Goal: Task Accomplishment & Management: Manage account settings

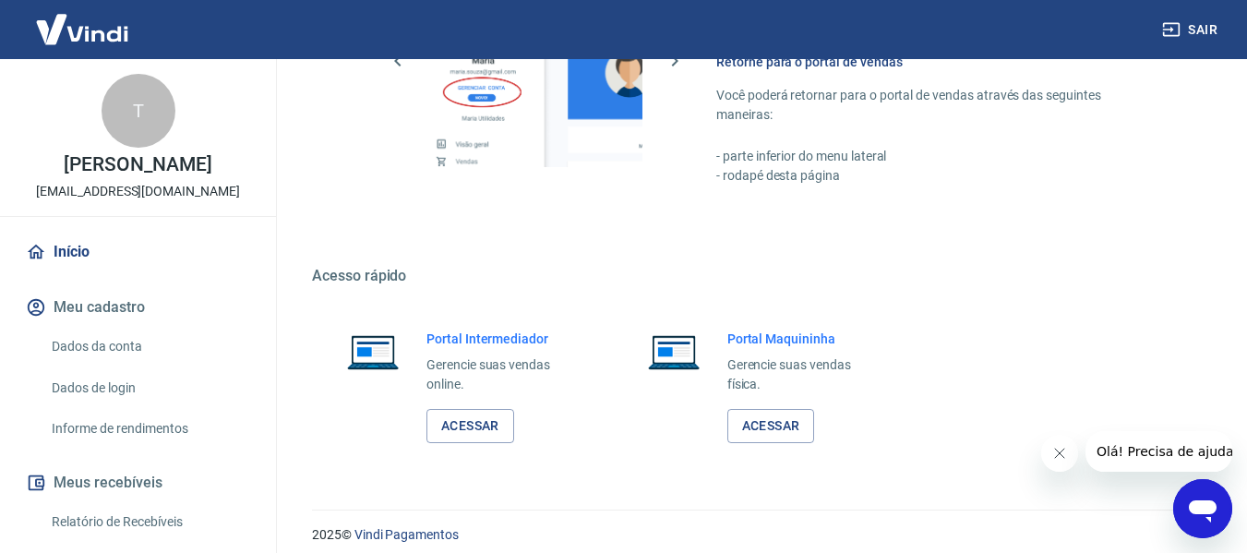
scroll to position [962, 0]
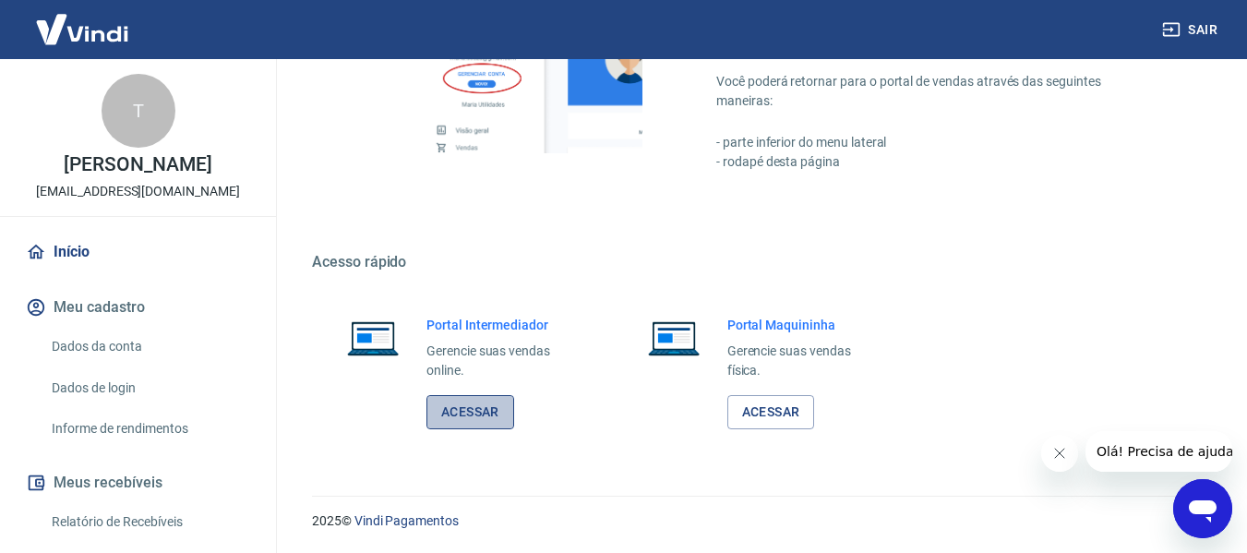
click at [485, 421] on link "Acessar" at bounding box center [470, 412] width 88 height 34
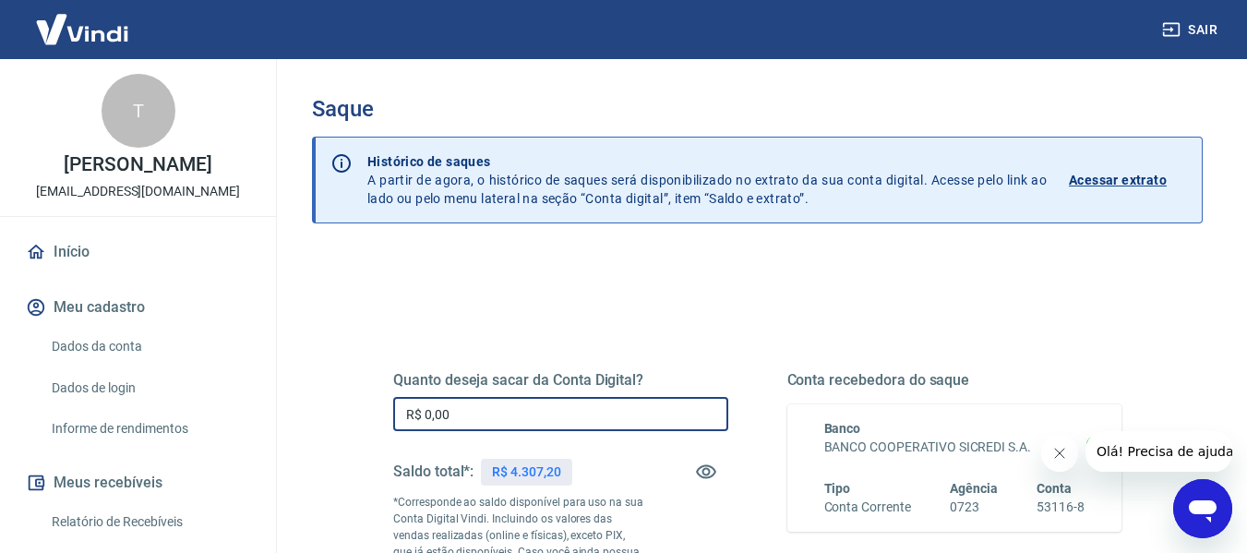
click at [455, 404] on input "R$ 0,00" at bounding box center [560, 414] width 335 height 34
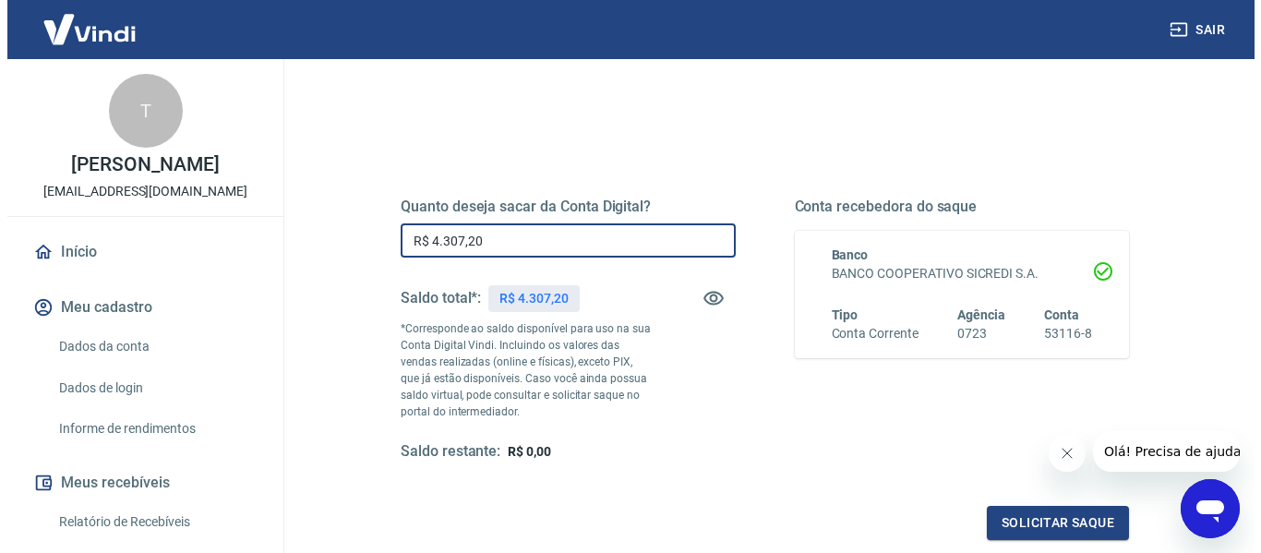
scroll to position [182, 0]
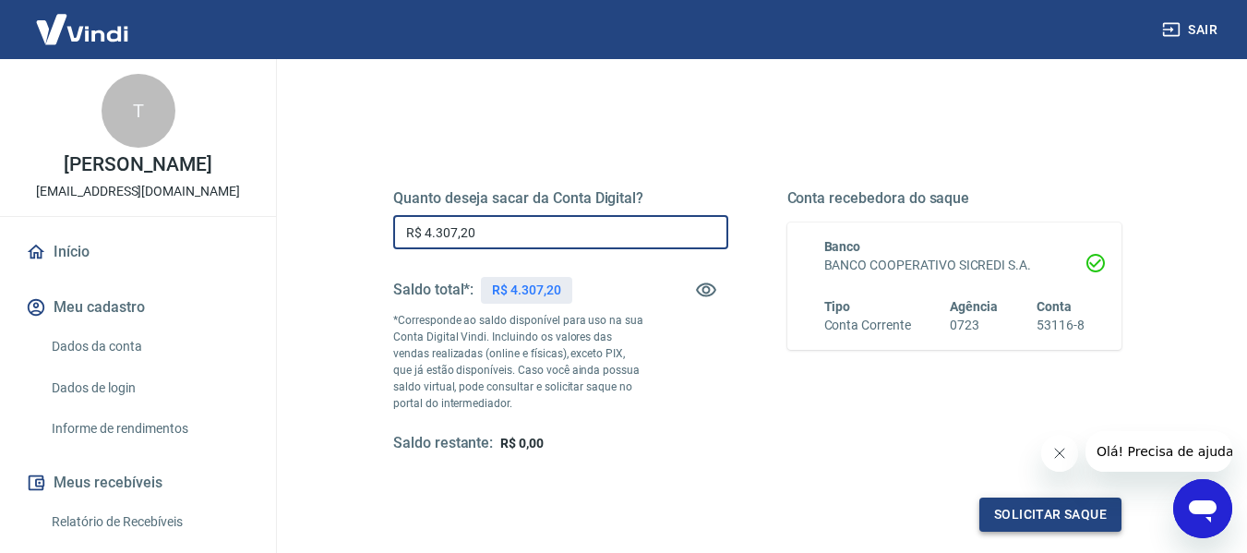
type input "R$ 4.307,20"
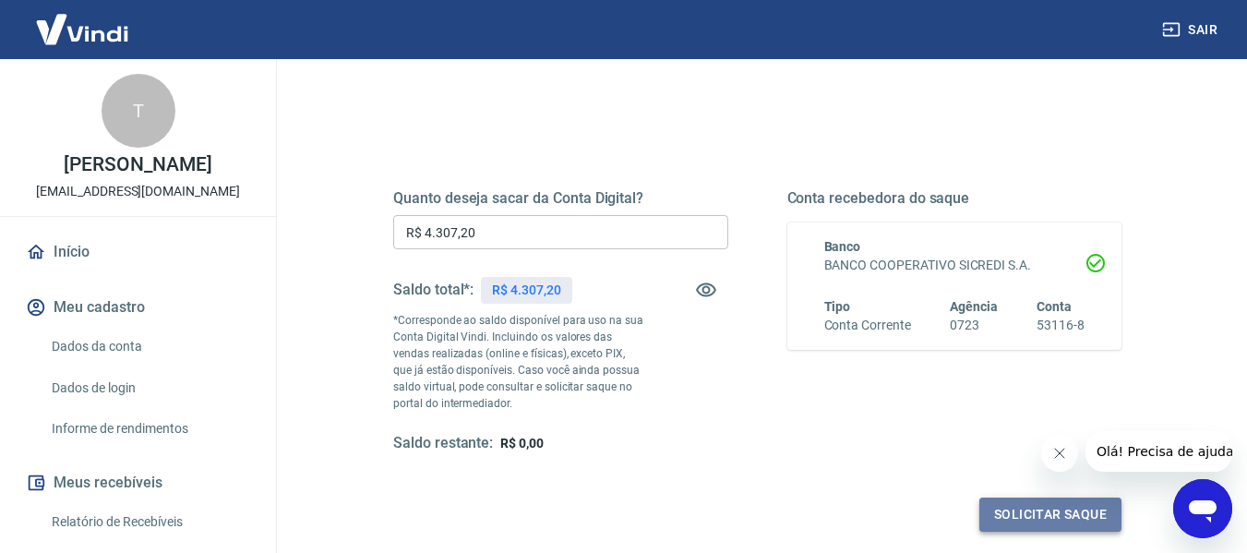
click at [1013, 516] on button "Solicitar saque" at bounding box center [1050, 514] width 142 height 34
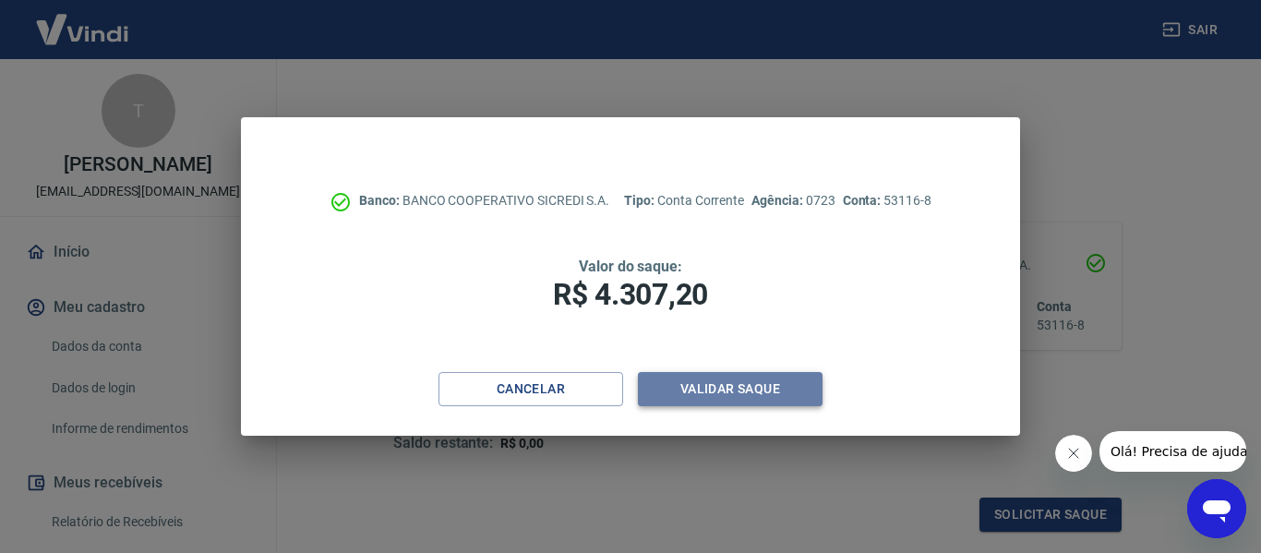
click at [712, 385] on button "Validar saque" at bounding box center [730, 389] width 185 height 34
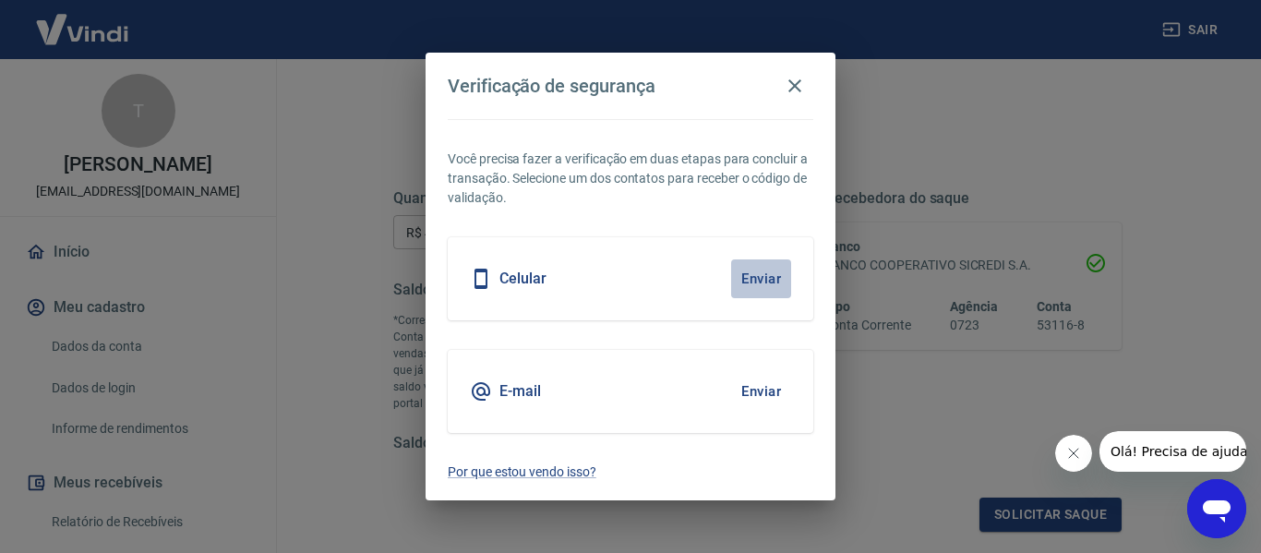
click at [750, 281] on button "Enviar" at bounding box center [761, 278] width 60 height 39
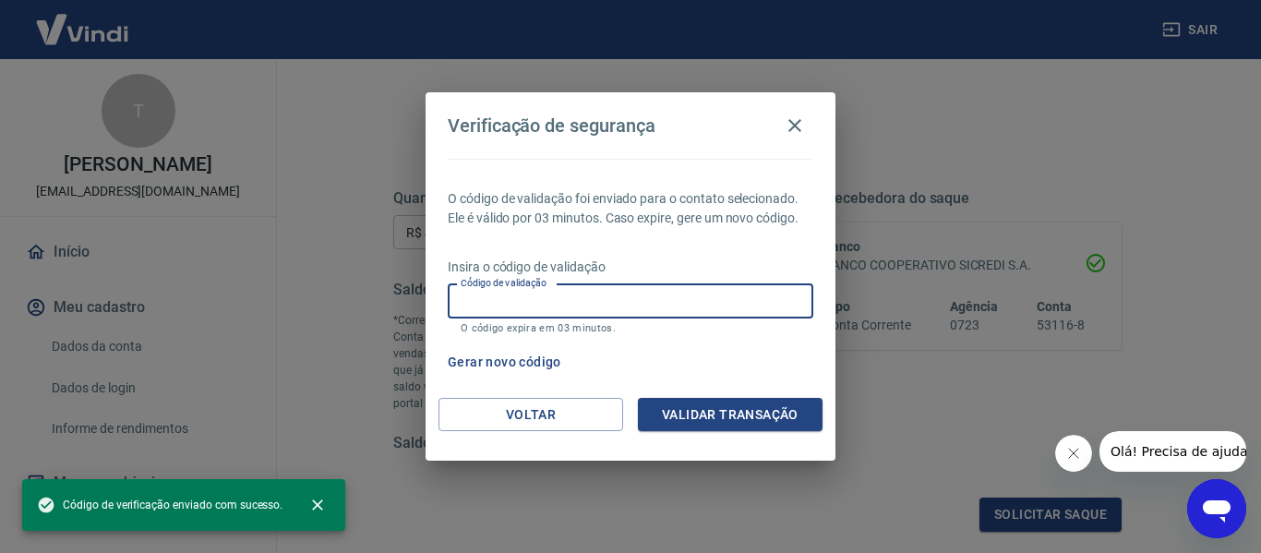
click at [504, 310] on input "Código de validação" at bounding box center [630, 301] width 365 height 34
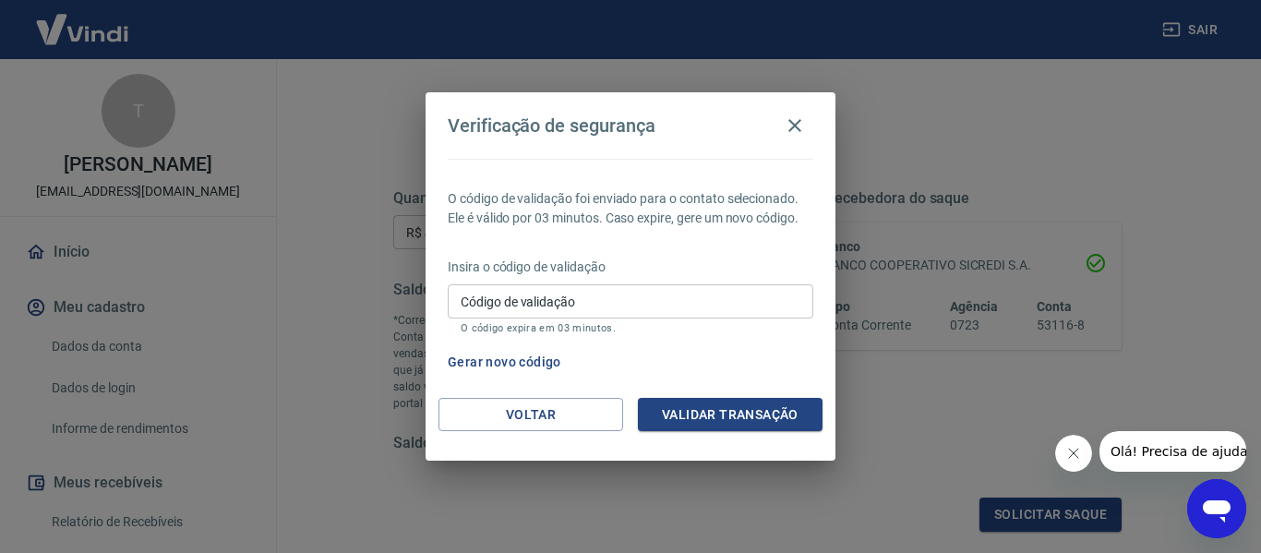
click at [934, 351] on div "Verificação de segurança O código de validação foi enviado para o contato selec…" at bounding box center [630, 276] width 1261 height 553
click at [532, 361] on button "Gerar novo código" at bounding box center [504, 362] width 128 height 34
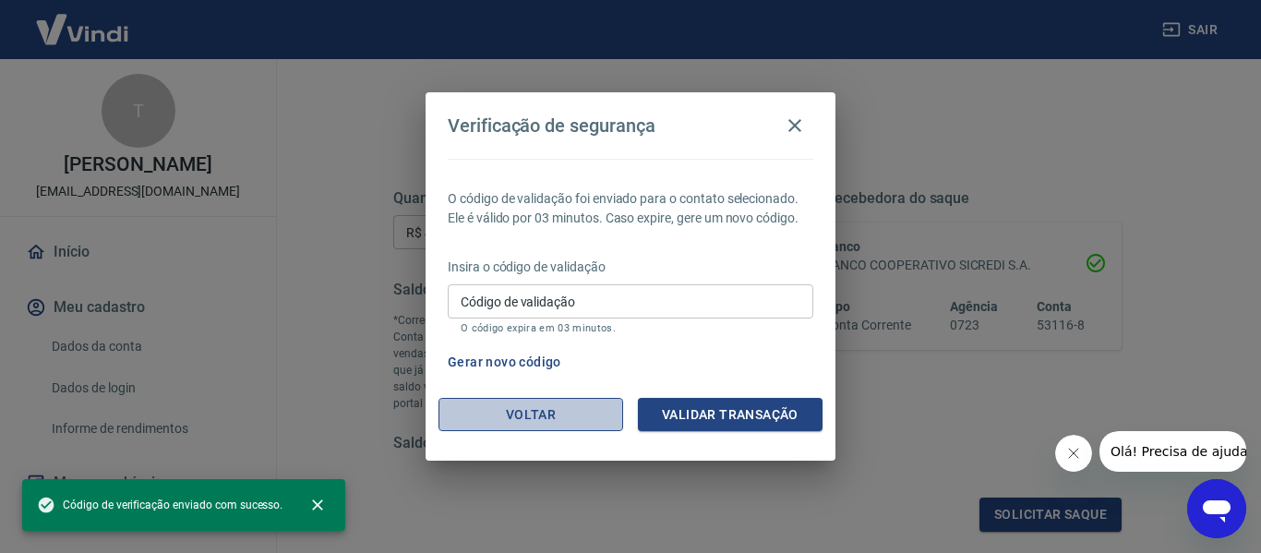
click at [528, 410] on button "Voltar" at bounding box center [530, 415] width 185 height 34
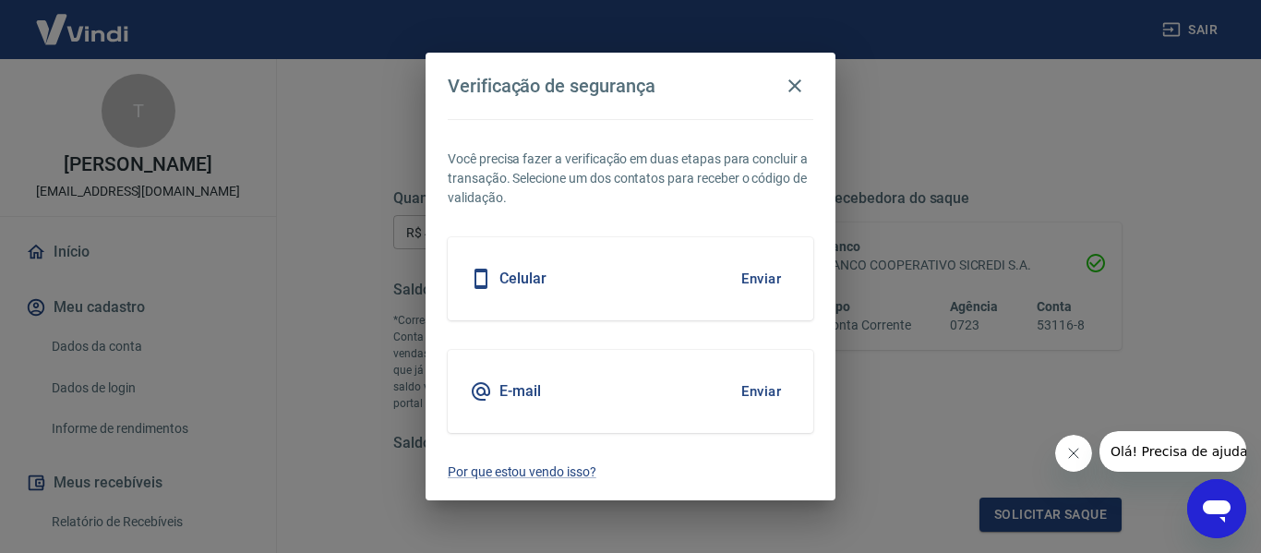
click at [520, 392] on h5 "E-mail" at bounding box center [520, 391] width 42 height 18
click at [756, 384] on button "Enviar" at bounding box center [761, 391] width 60 height 39
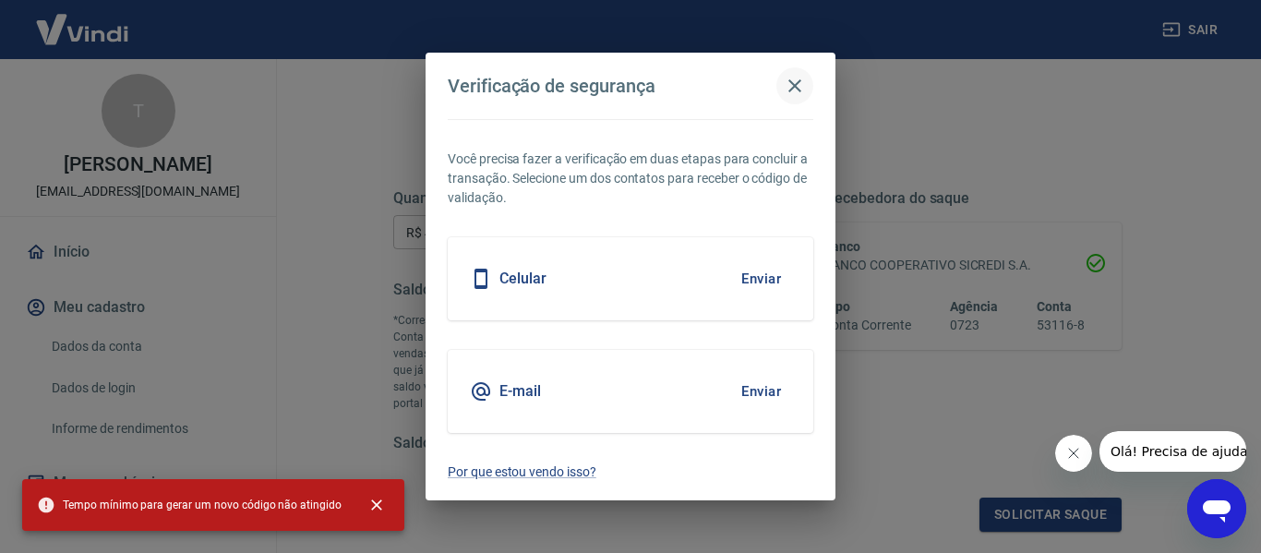
click at [791, 83] on icon "button" at bounding box center [794, 85] width 13 height 13
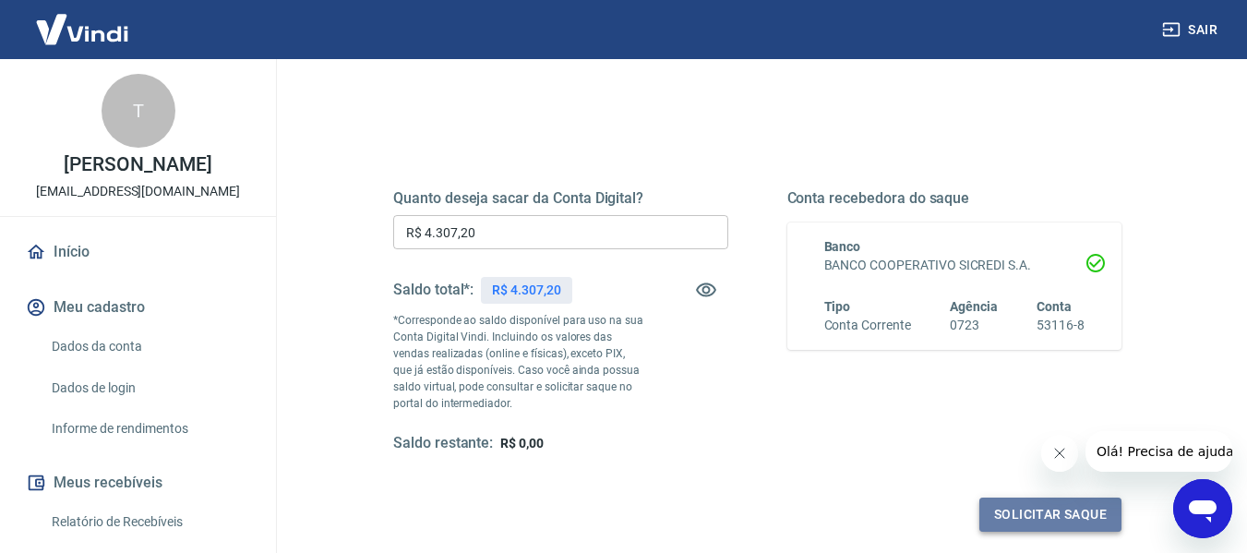
click at [996, 519] on button "Solicitar saque" at bounding box center [1050, 514] width 142 height 34
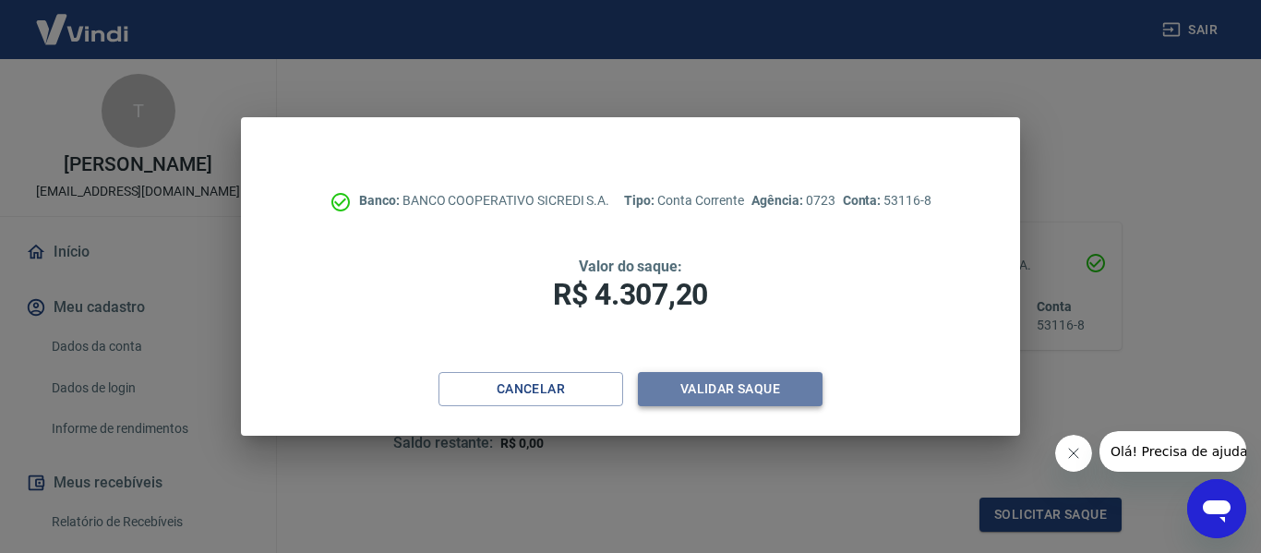
click at [811, 406] on button "Validar saque" at bounding box center [730, 389] width 185 height 34
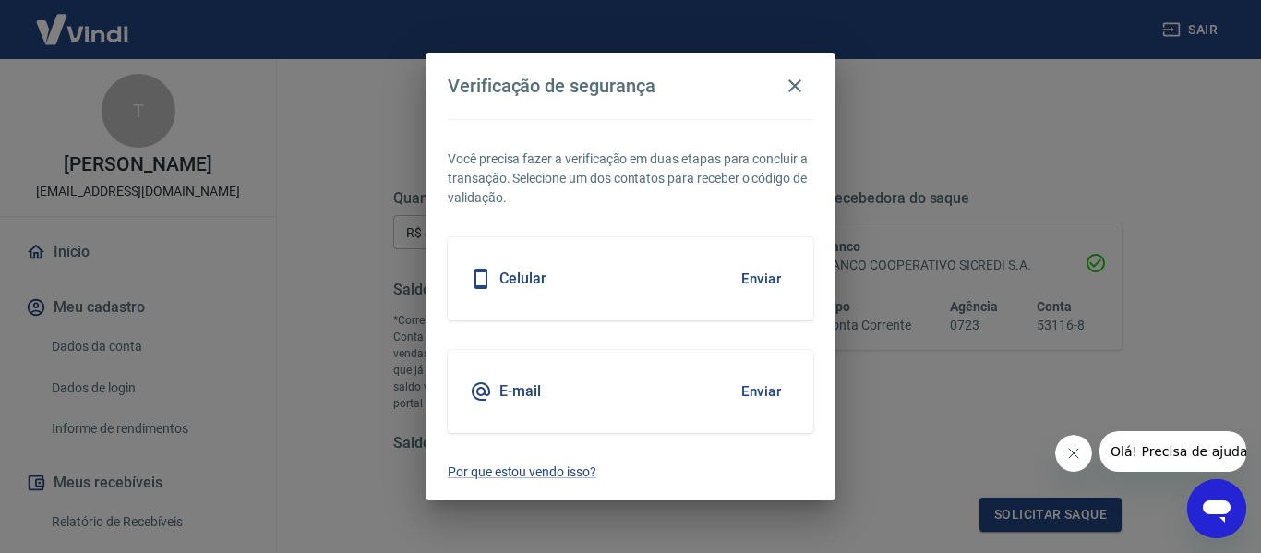
click at [745, 389] on button "Enviar" at bounding box center [761, 391] width 60 height 39
click at [747, 389] on button "Enviar" at bounding box center [761, 391] width 60 height 39
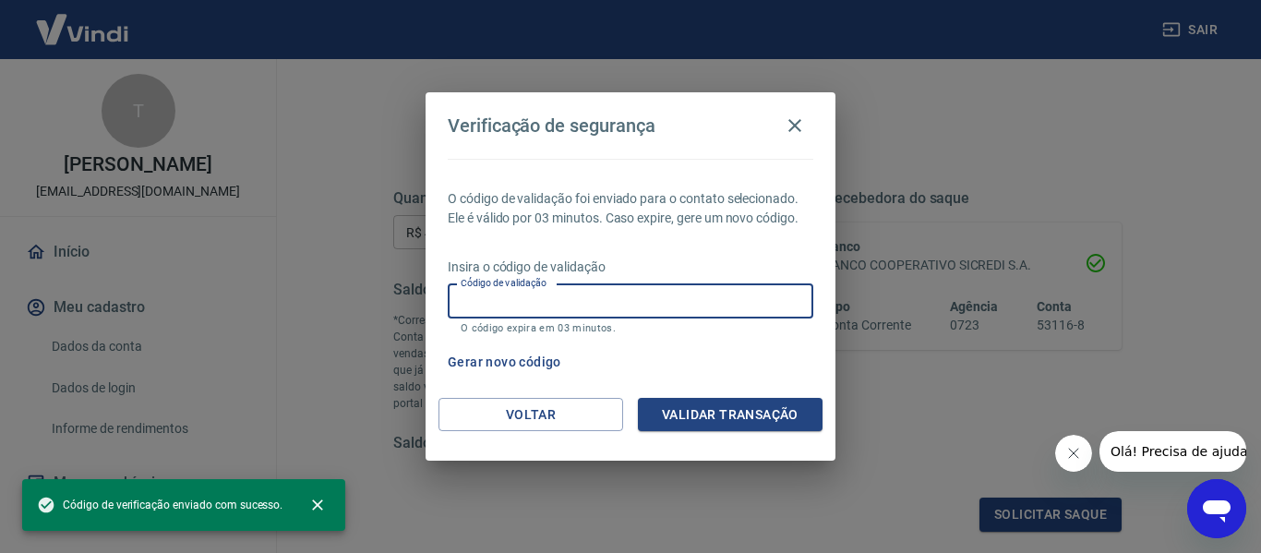
click at [505, 312] on input "Código de validação" at bounding box center [630, 301] width 365 height 34
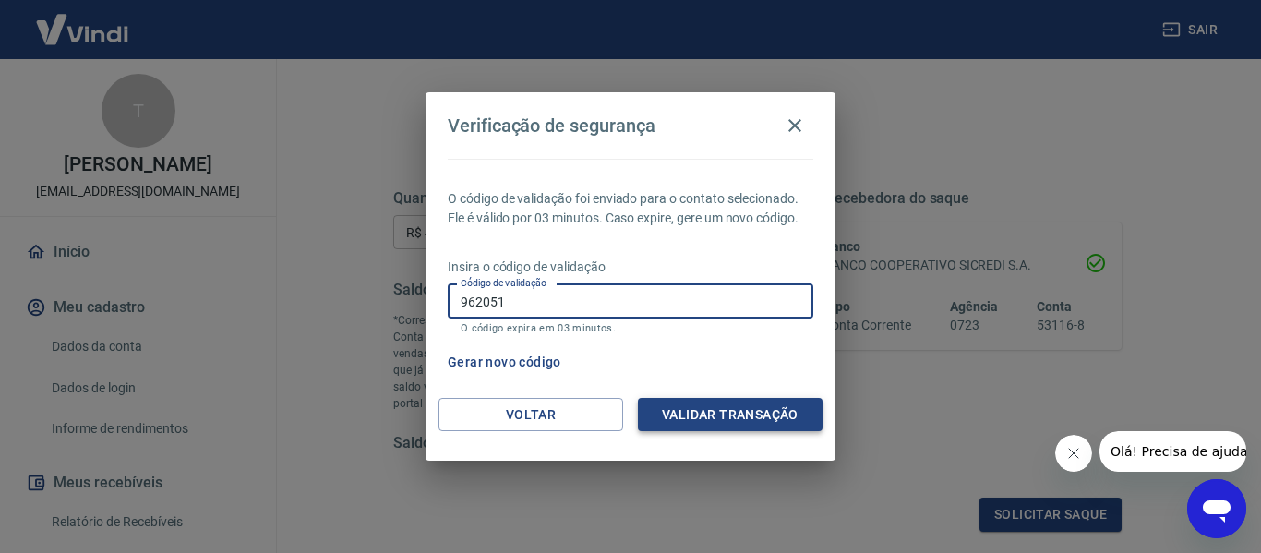
type input "962051"
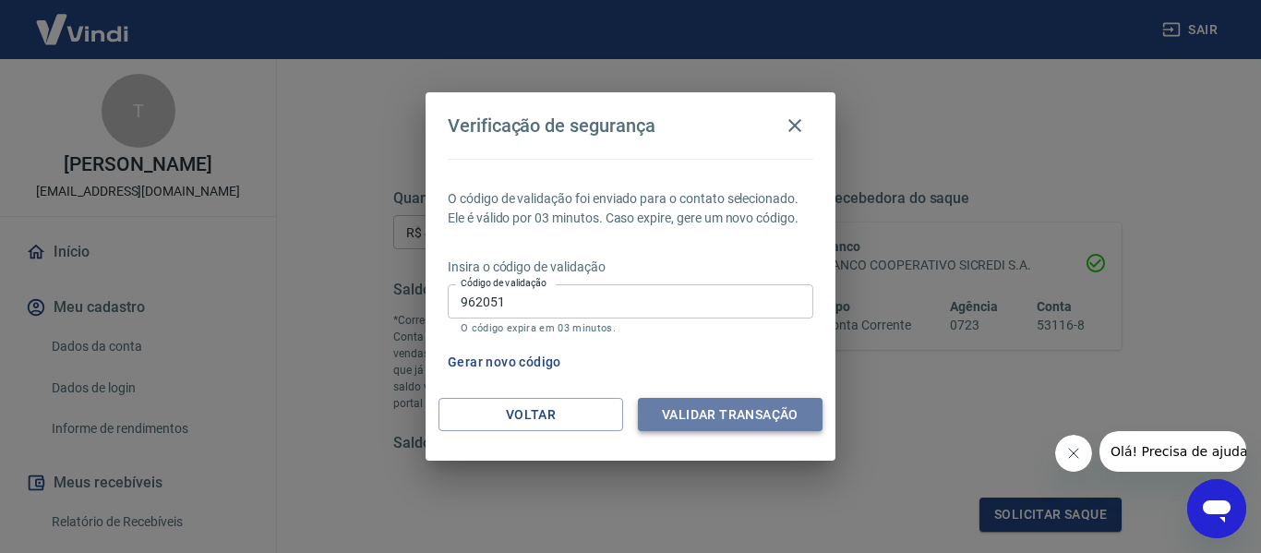
click at [778, 404] on button "Validar transação" at bounding box center [730, 415] width 185 height 34
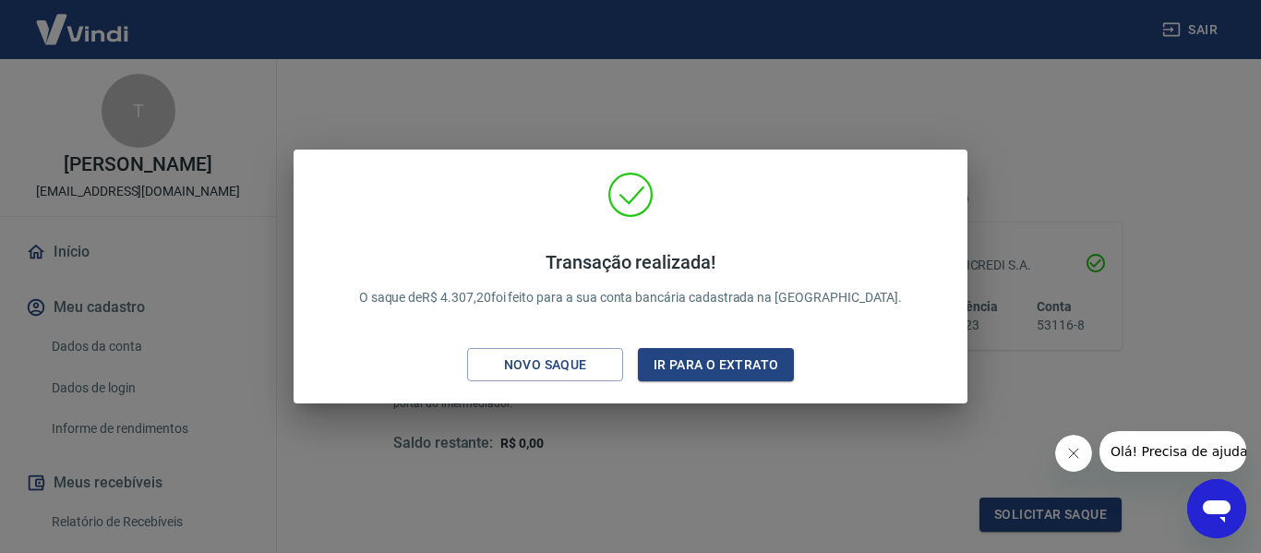
click at [689, 431] on div "Transação realizada! O saque de R$ 4.307,20 foi feito para a sua conta bancária…" at bounding box center [630, 276] width 1261 height 553
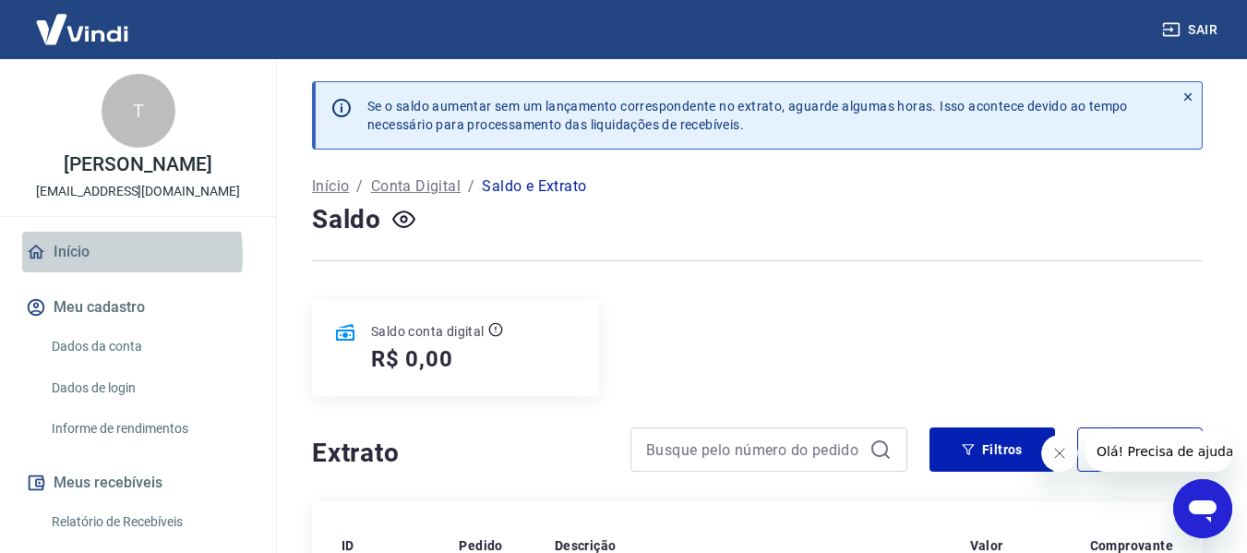
click at [77, 272] on link "Início" at bounding box center [138, 252] width 232 height 41
